Goal: Ask a question

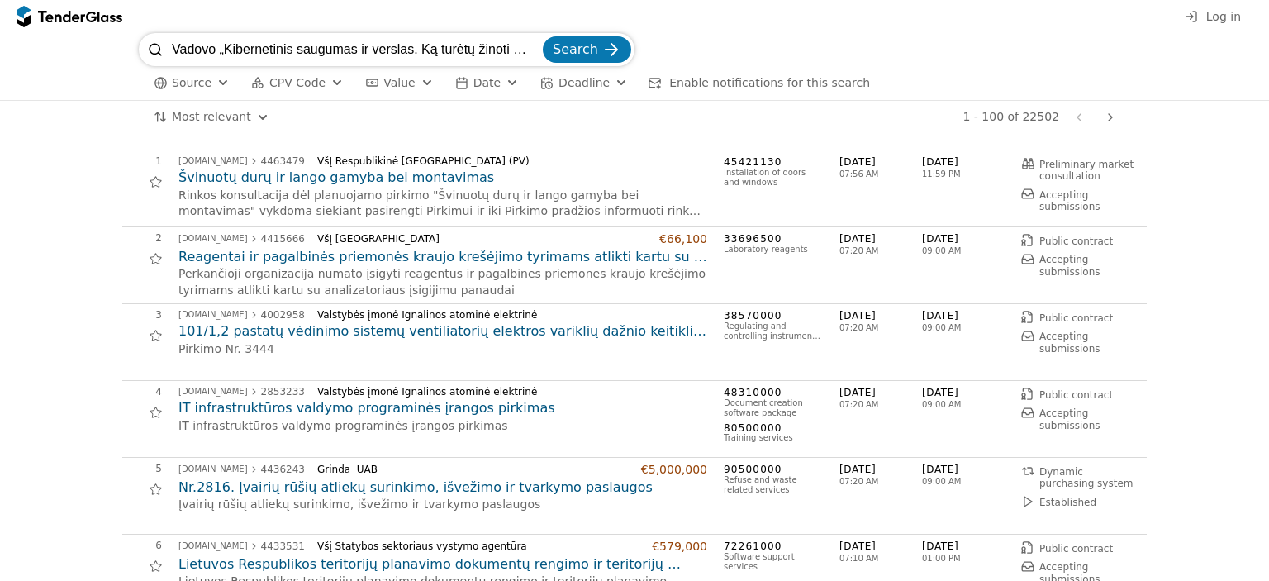
scroll to position [0, 145]
type input "Vadovo „Kibernetinis saugumas ir verslas. Ką turėtų žinoti kiekvienas įmonės va…"
click at [543, 36] on button "Search" at bounding box center [587, 49] width 88 height 26
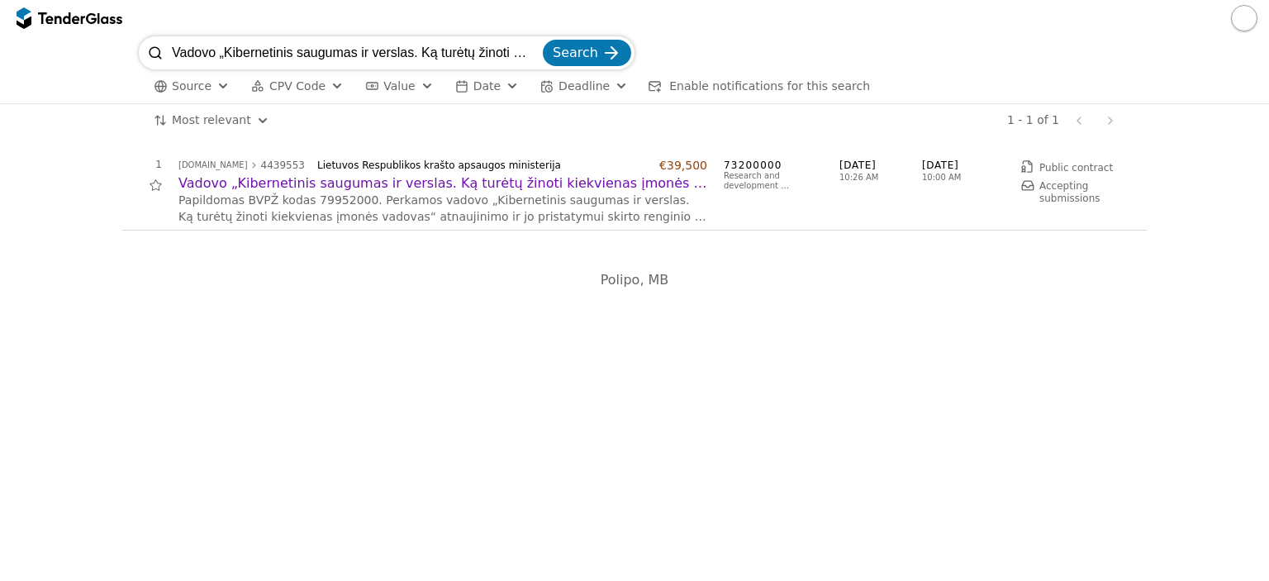
click at [268, 185] on h2 "Vadovo „Kibernetinis saugumas ir verslas. Ką turėtų žinoti kiekvienas įmonės va…" at bounding box center [442, 183] width 529 height 18
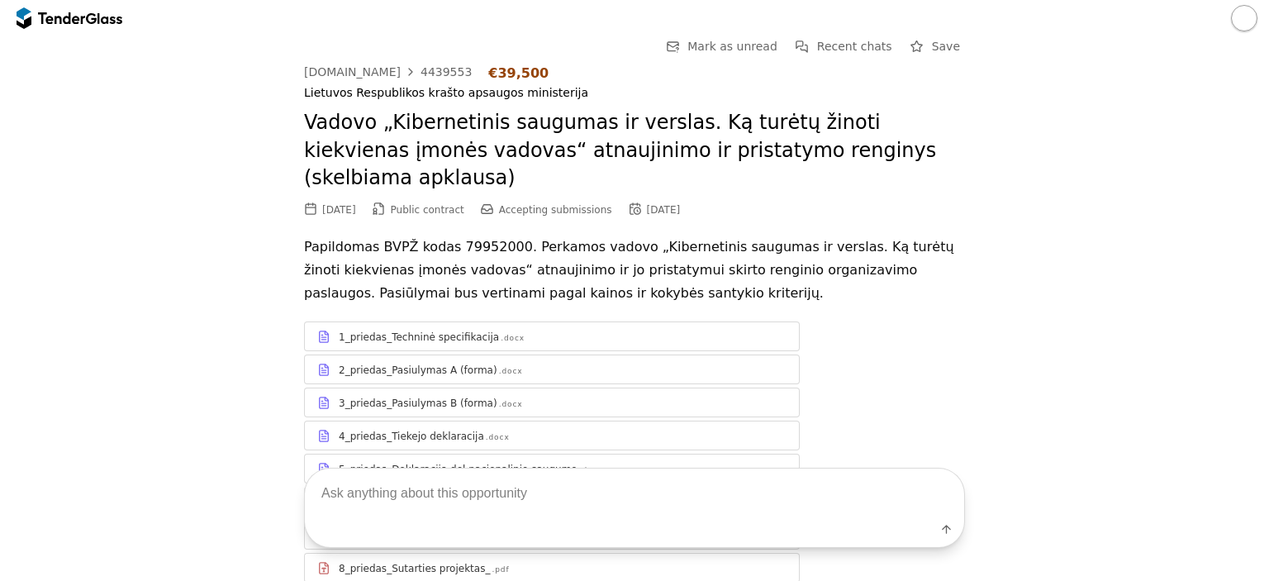
click at [387, 498] on textarea at bounding box center [634, 492] width 659 height 49
type textarea "ar skaidomas i dalis pirkimas"
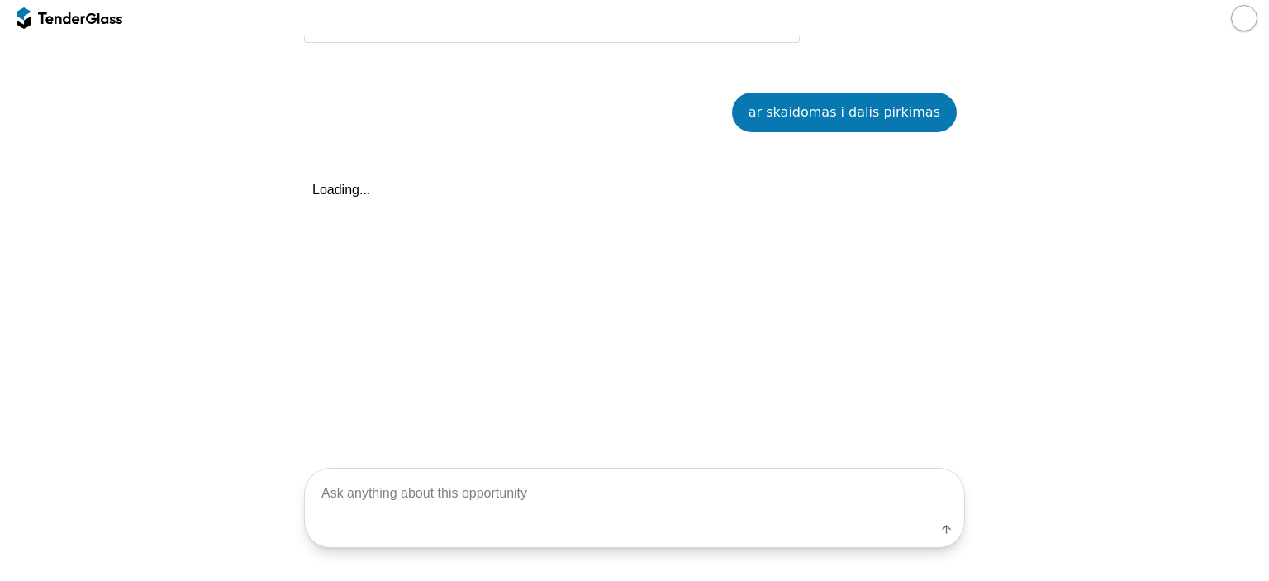
scroll to position [573, 0]
